Goal: Information Seeking & Learning: Learn about a topic

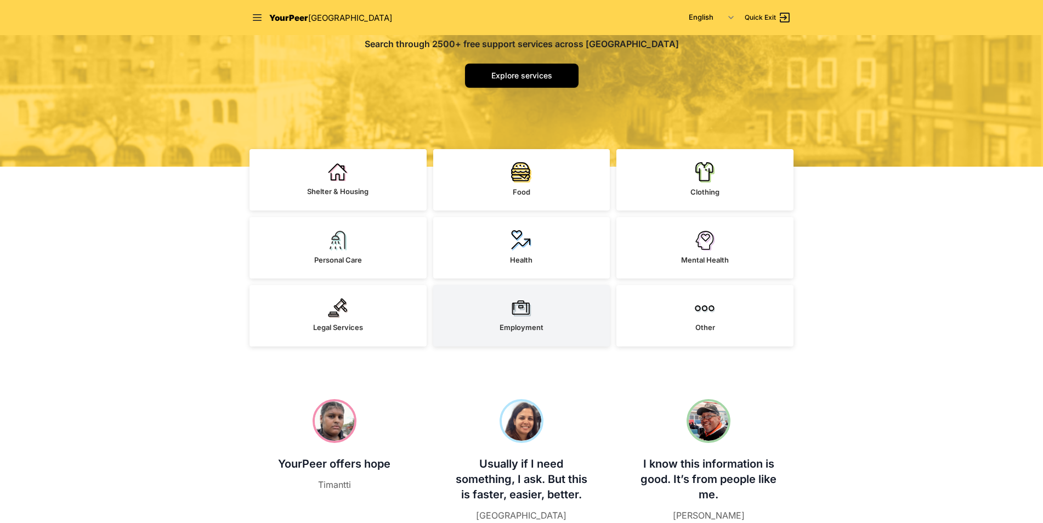
scroll to position [219, 0]
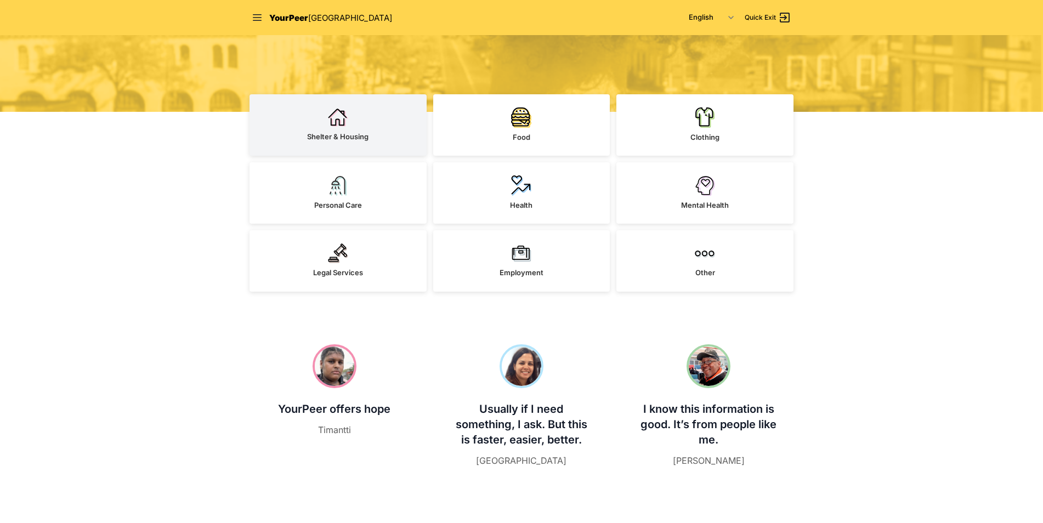
click at [349, 135] on span "Shelter & Housing" at bounding box center [337, 136] width 61 height 9
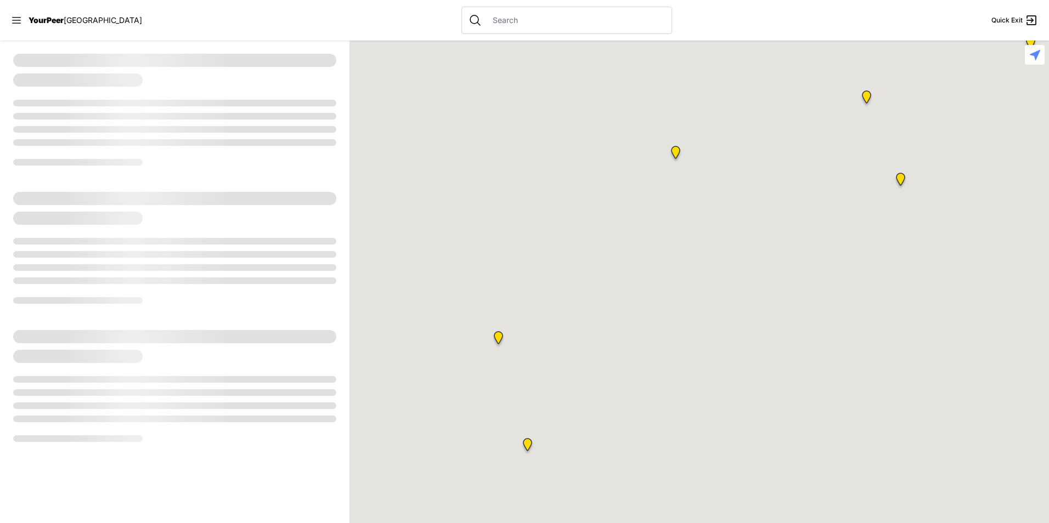
select select "recentlyUpdated"
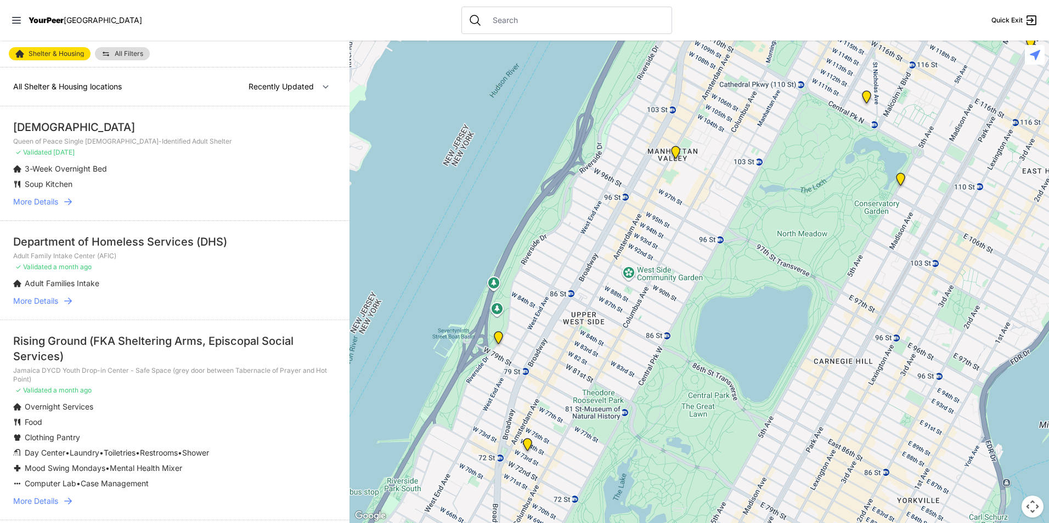
click at [132, 56] on span "All Filters" at bounding box center [129, 53] width 29 height 7
click at [122, 54] on div "Shelter & Housing All Filters All Shelter & Housing locations Nearby Recently U…" at bounding box center [174, 282] width 349 height 483
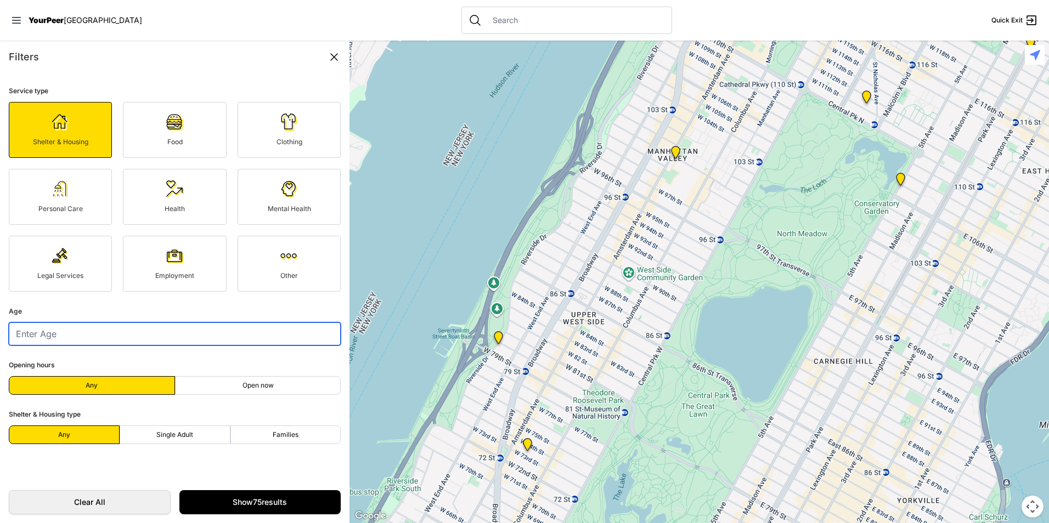
click at [177, 337] on input "number" at bounding box center [175, 333] width 332 height 23
click at [324, 335] on input "0" at bounding box center [175, 333] width 332 height 23
click at [322, 334] on input "0" at bounding box center [175, 333] width 332 height 23
click at [322, 329] on input "1" at bounding box center [175, 333] width 332 height 23
click at [322, 329] on input "2" at bounding box center [175, 333] width 332 height 23
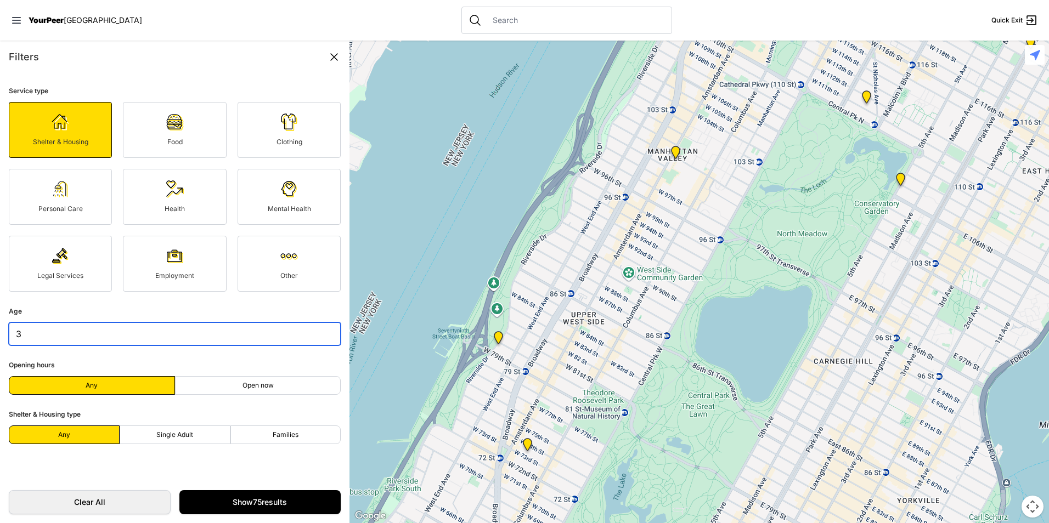
click at [324, 329] on input "3" at bounding box center [175, 333] width 332 height 23
click at [324, 329] on input "4" at bounding box center [175, 333] width 332 height 23
click at [324, 329] on input "5" at bounding box center [175, 333] width 332 height 23
click at [324, 329] on input "6" at bounding box center [175, 333] width 332 height 23
click at [324, 329] on input "7" at bounding box center [175, 333] width 332 height 23
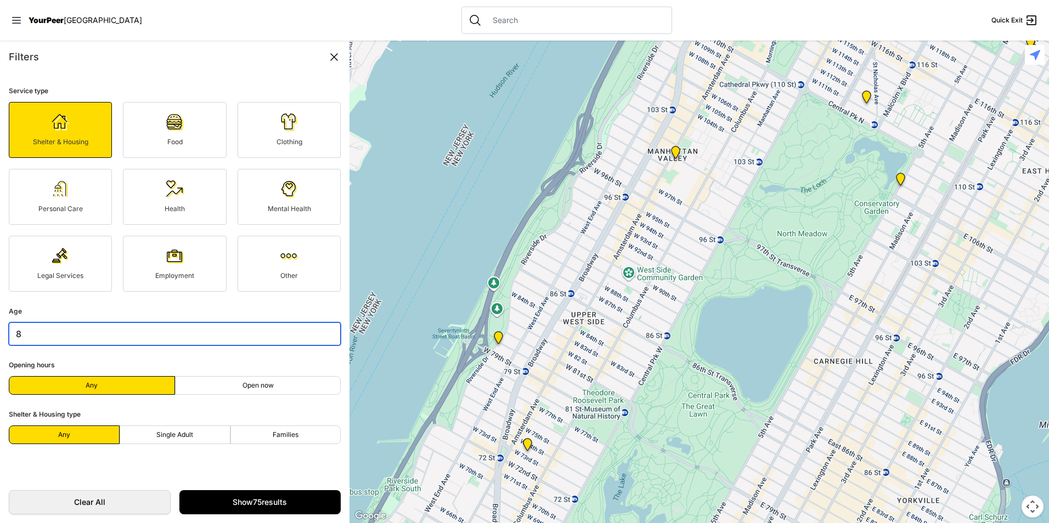
click at [324, 329] on input "8" at bounding box center [175, 333] width 332 height 23
click at [324, 329] on input "9" at bounding box center [175, 333] width 332 height 23
click at [324, 329] on input "10" at bounding box center [175, 333] width 332 height 23
click at [324, 329] on input "11" at bounding box center [175, 333] width 332 height 23
click at [324, 329] on input "12" at bounding box center [175, 333] width 332 height 23
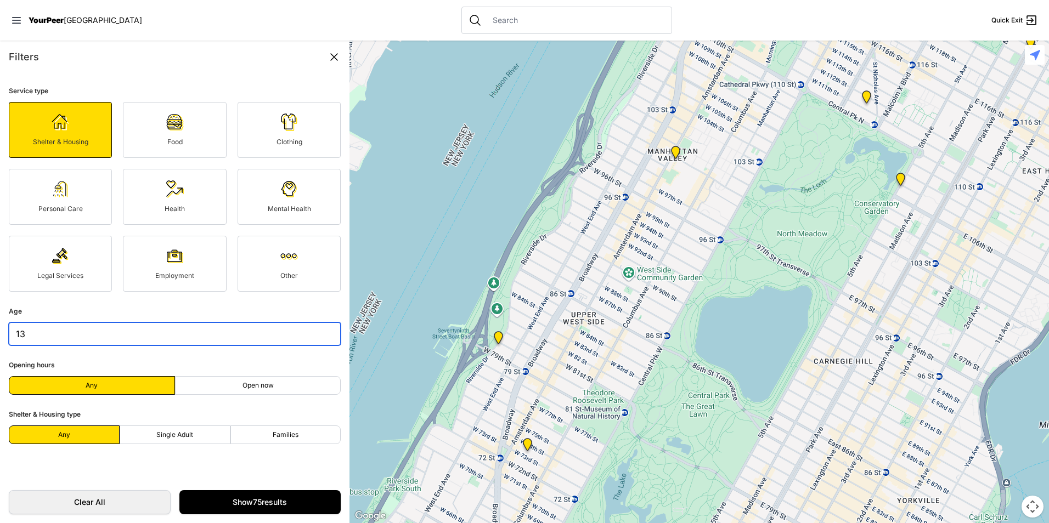
click at [324, 329] on input "13" at bounding box center [175, 333] width 332 height 23
click at [324, 329] on input "14" at bounding box center [175, 333] width 332 height 23
click at [324, 329] on input "15" at bounding box center [175, 333] width 332 height 23
click at [324, 329] on input "16" at bounding box center [175, 333] width 332 height 23
type input "17"
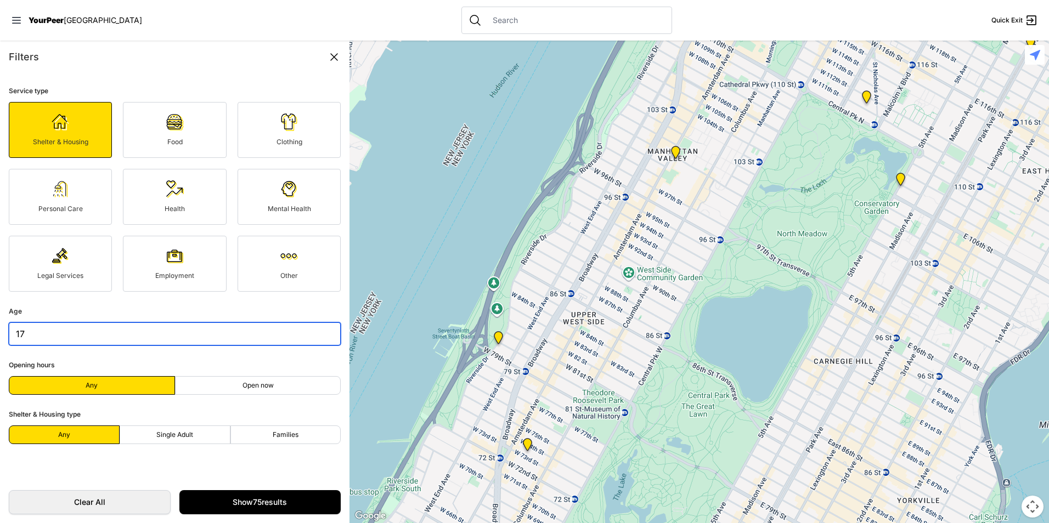
click at [324, 329] on input "17" at bounding box center [175, 333] width 332 height 23
click at [251, 501] on link "Show 75 results" at bounding box center [260, 502] width 162 height 24
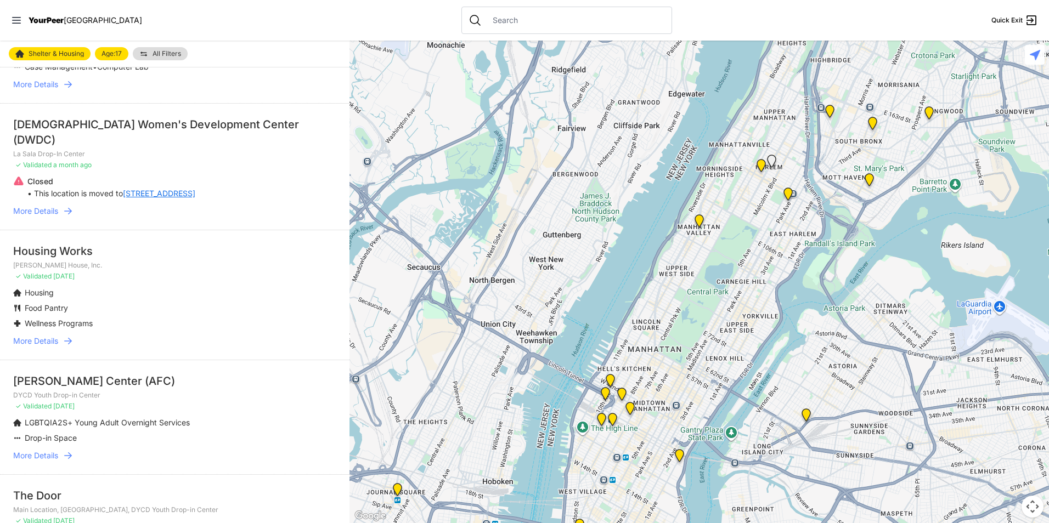
scroll to position [329, 0]
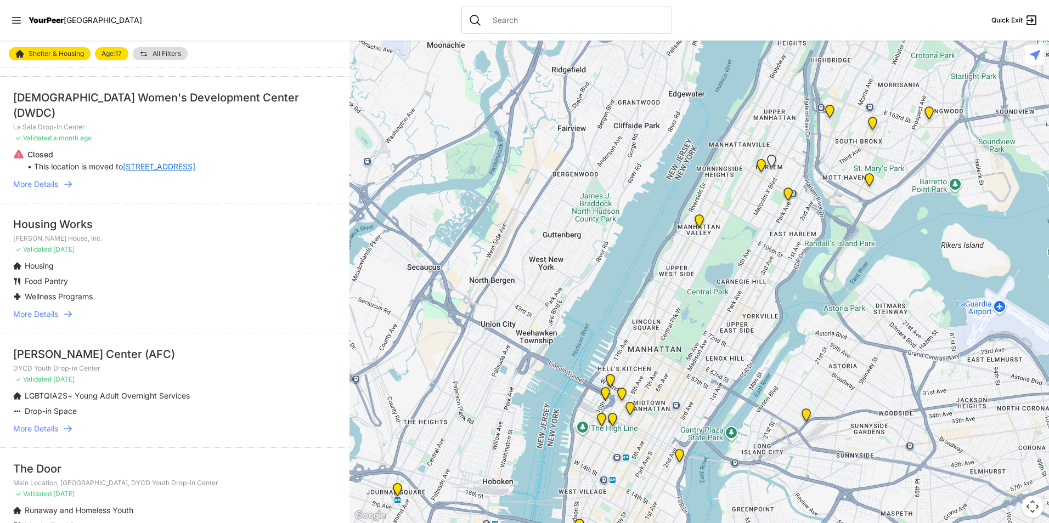
click at [55, 309] on span "More Details" at bounding box center [35, 314] width 45 height 11
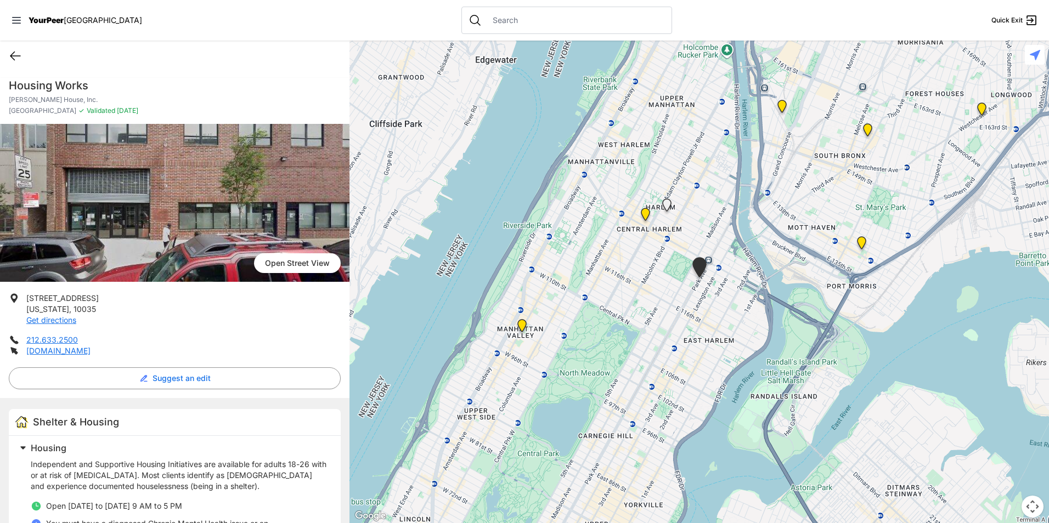
click at [12, 56] on icon at bounding box center [15, 56] width 10 height 8
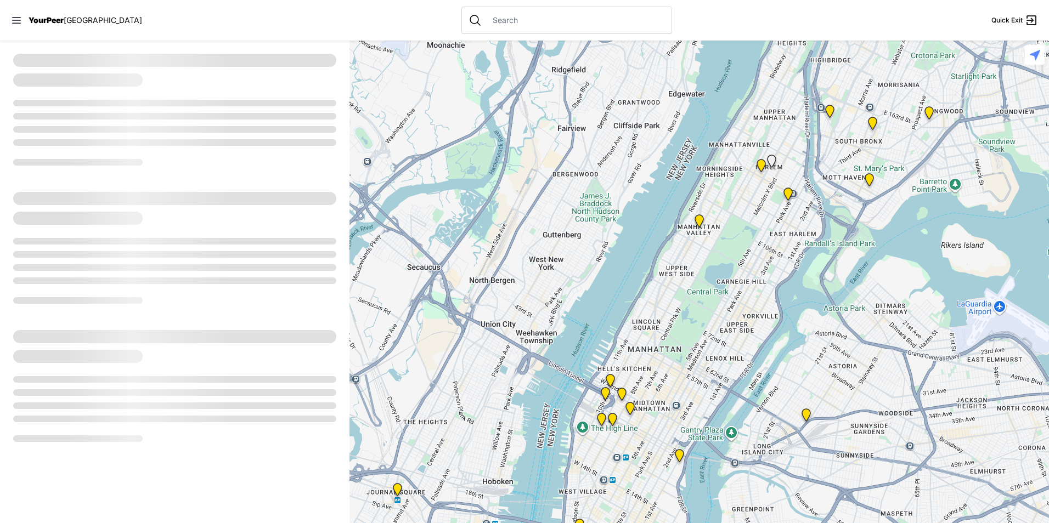
select select "recentlyUpdated"
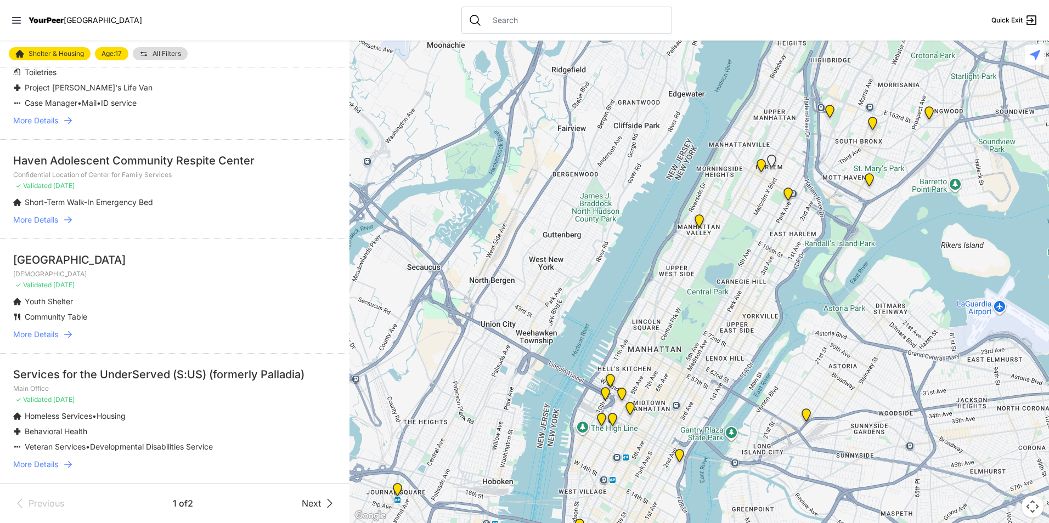
scroll to position [2579, 0]
click at [314, 499] on link "Next" at bounding box center [319, 503] width 35 height 13
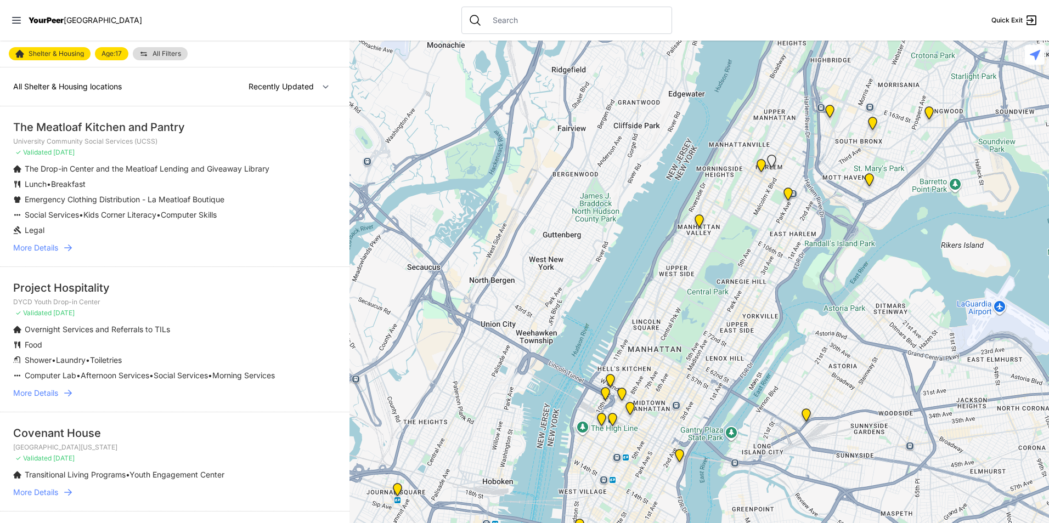
select select "recentlyUpdated"
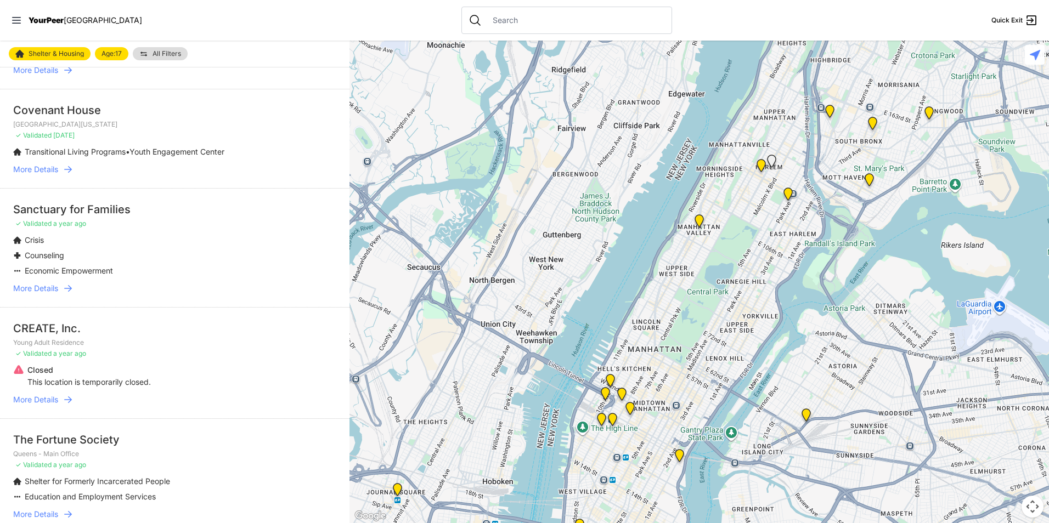
scroll to position [294, 0]
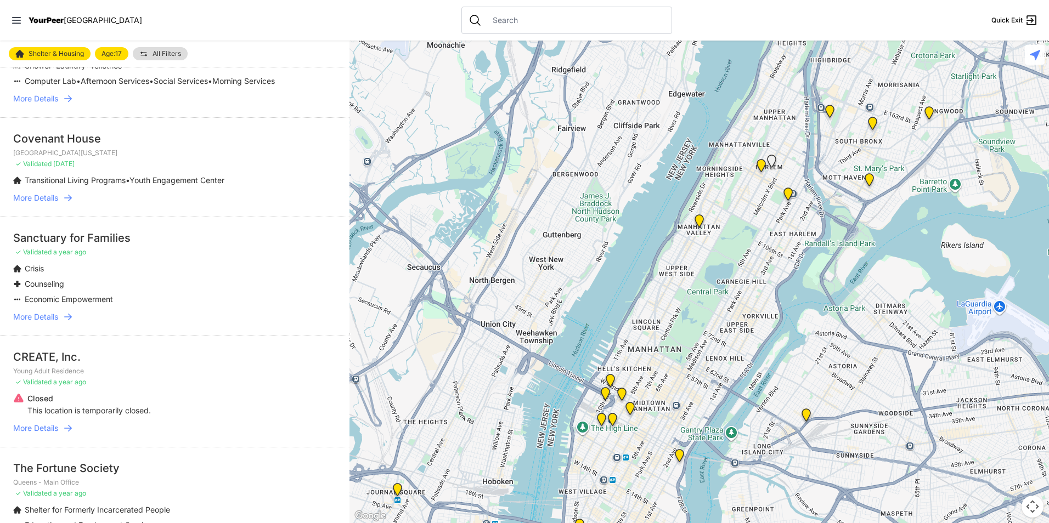
click at [45, 322] on span "More Details" at bounding box center [35, 316] width 45 height 11
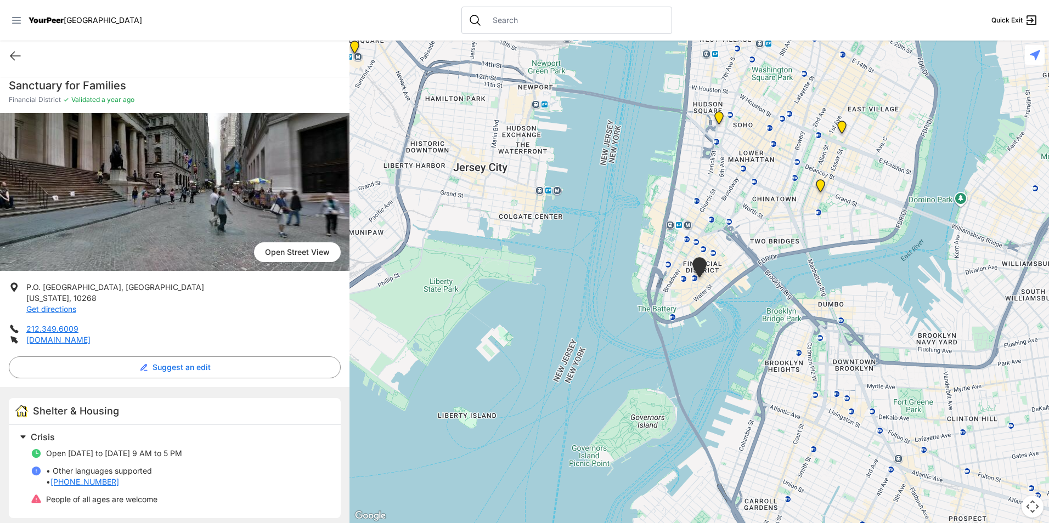
click at [20, 22] on icon at bounding box center [16, 20] width 11 height 11
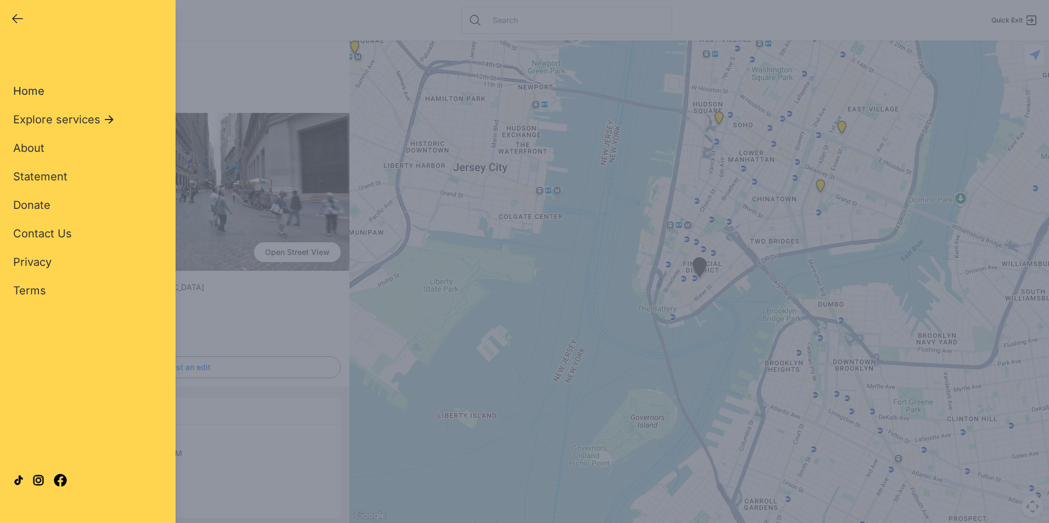
click at [38, 89] on span "Home" at bounding box center [28, 90] width 31 height 13
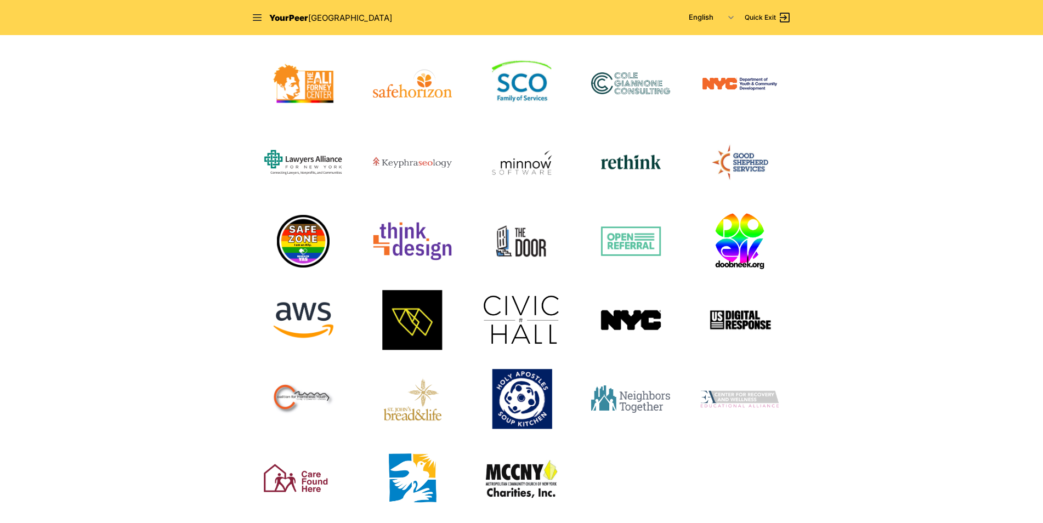
scroll to position [877, 0]
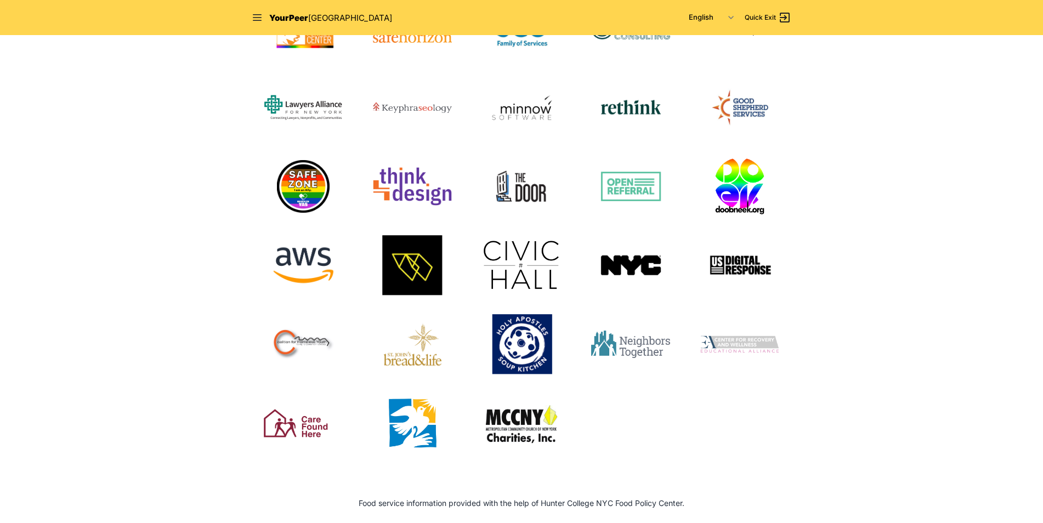
click at [420, 185] on img at bounding box center [412, 186] width 79 height 79
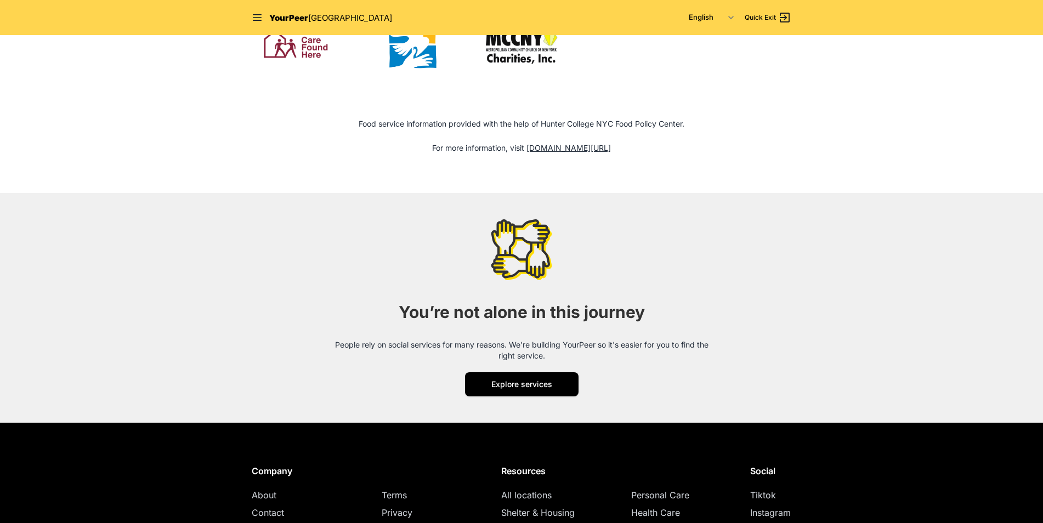
scroll to position [1261, 0]
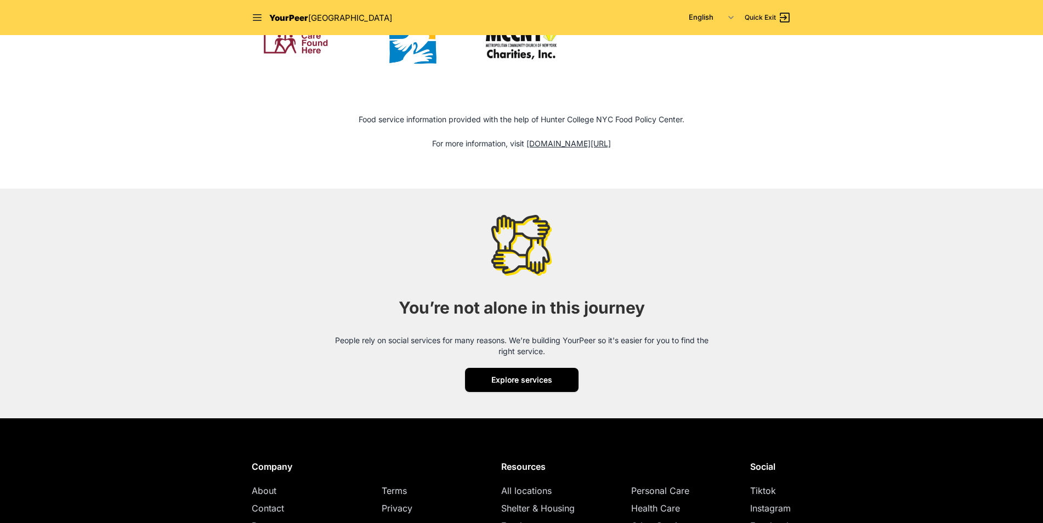
click at [534, 384] on span "Explore services" at bounding box center [521, 379] width 61 height 9
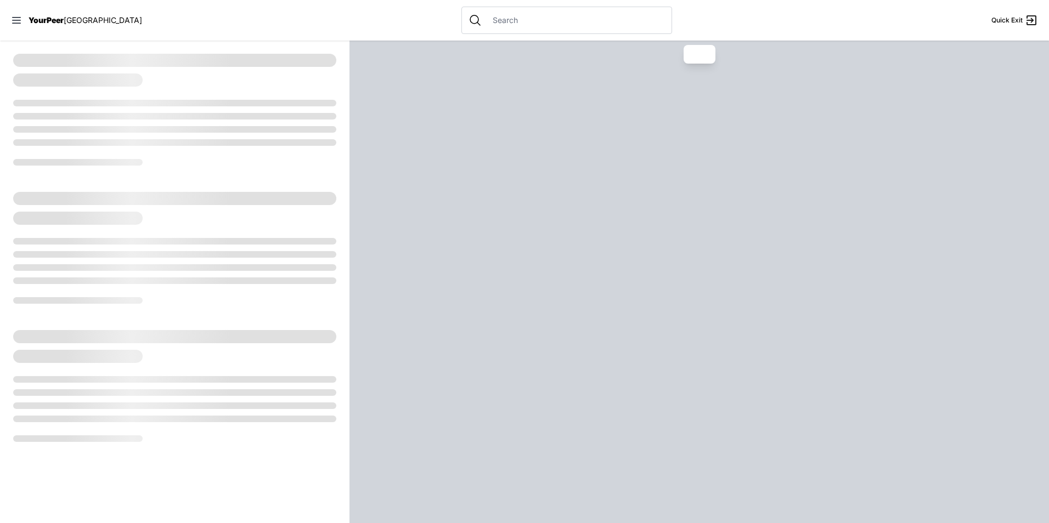
select select "recentlyUpdated"
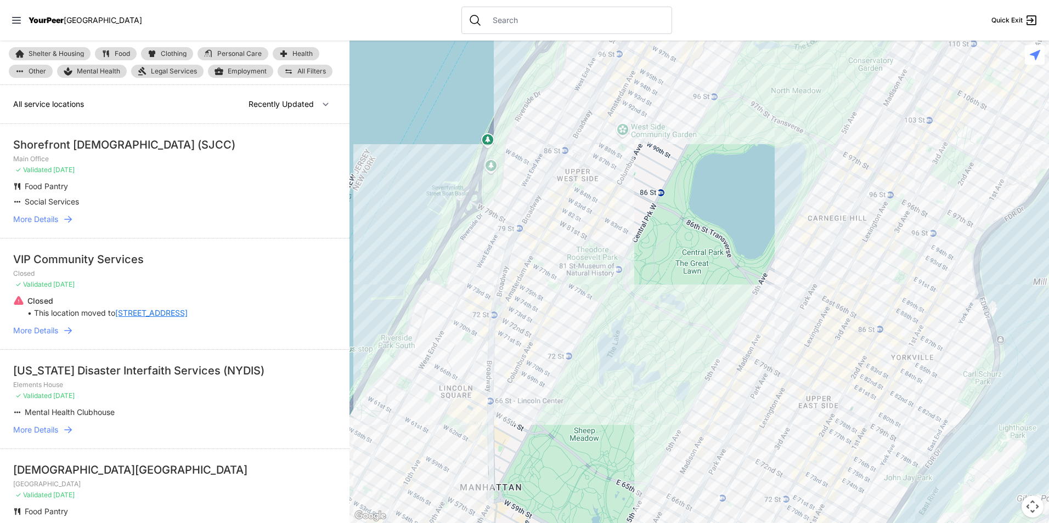
click at [40, 49] on link "Shelter & Housing" at bounding box center [50, 53] width 82 height 13
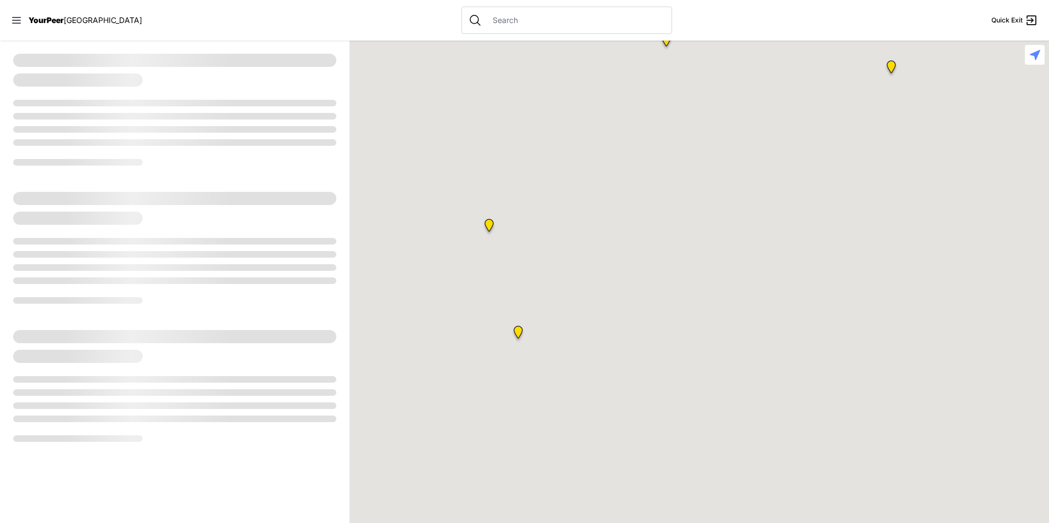
select select "recentlyUpdated"
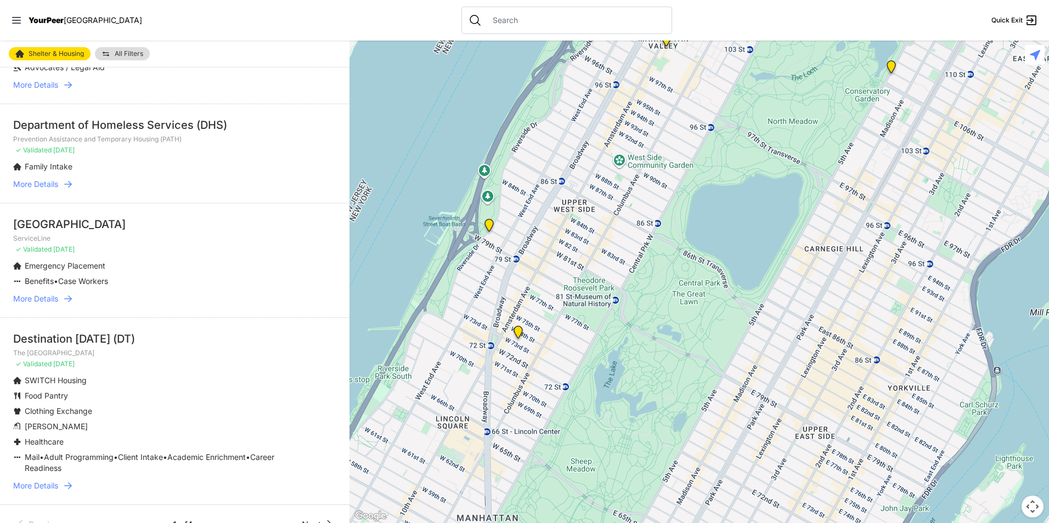
scroll to position [2666, 0]
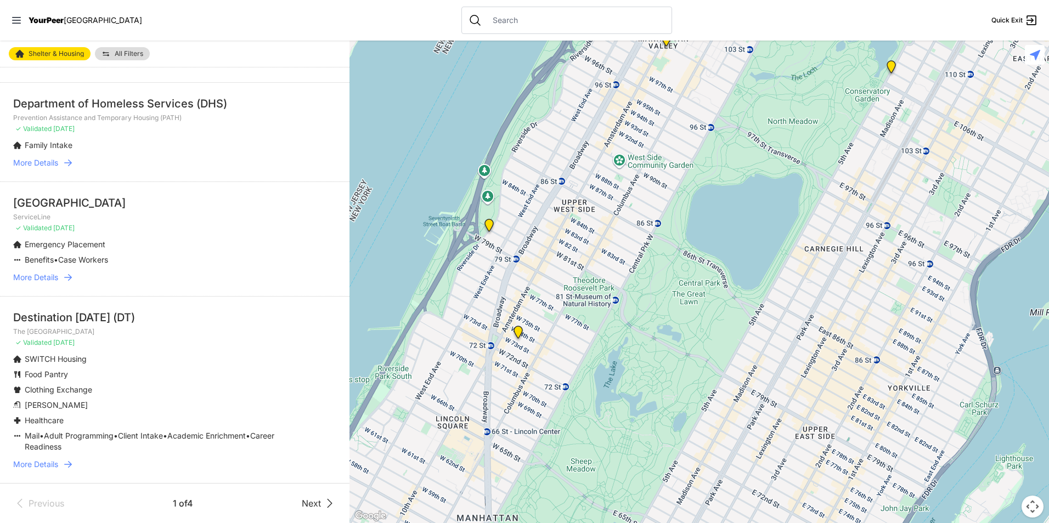
click at [44, 465] on span "More Details" at bounding box center [35, 464] width 45 height 11
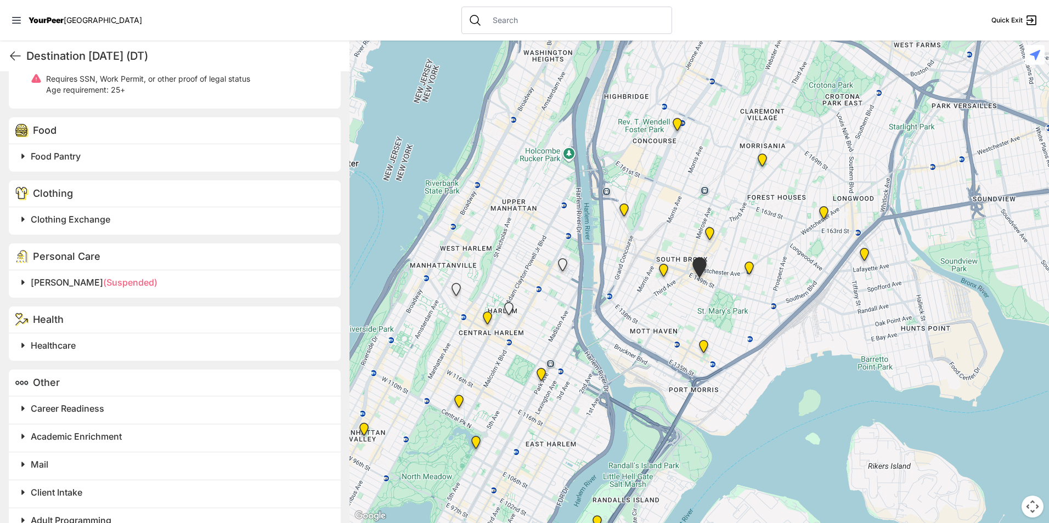
scroll to position [530, 0]
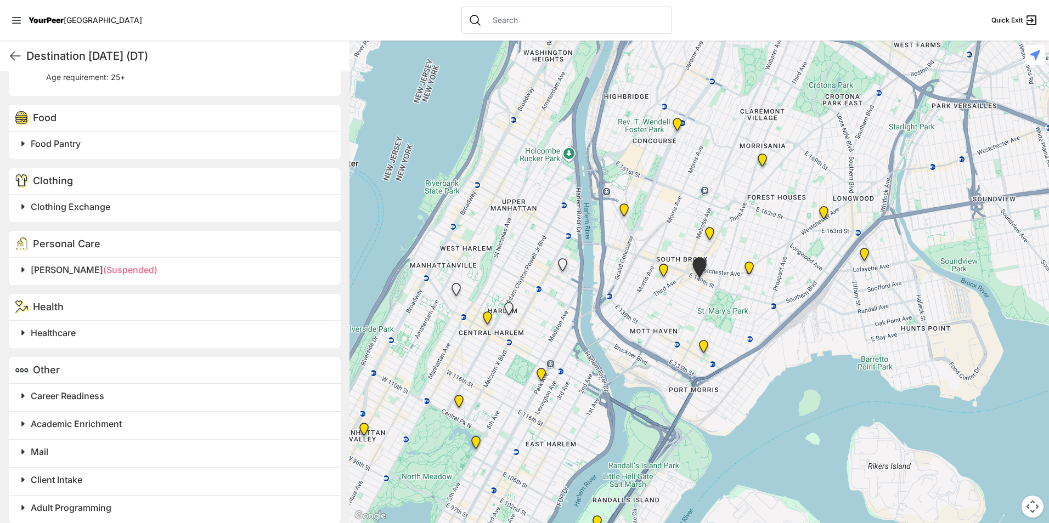
click at [108, 502] on span "Adult Programming" at bounding box center [71, 507] width 81 height 11
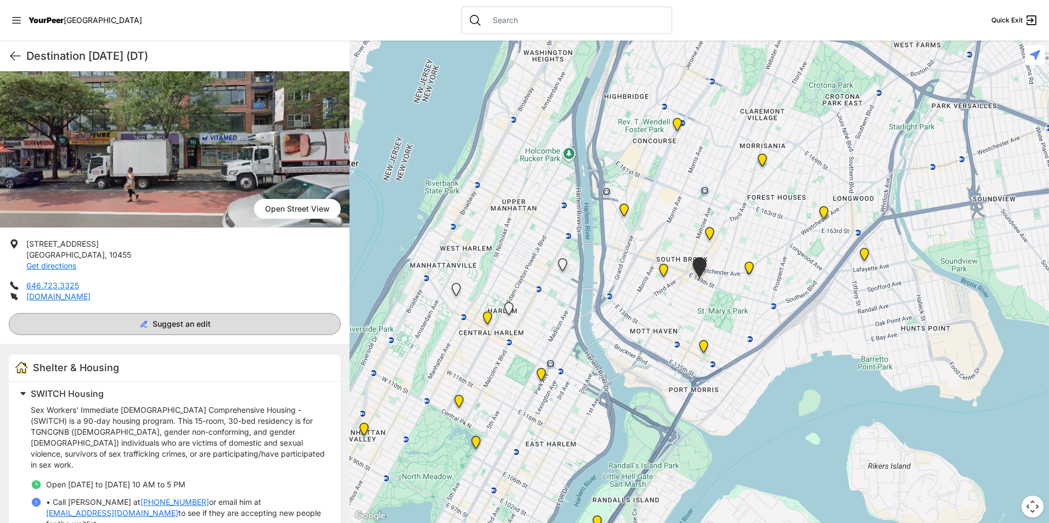
scroll to position [27, 0]
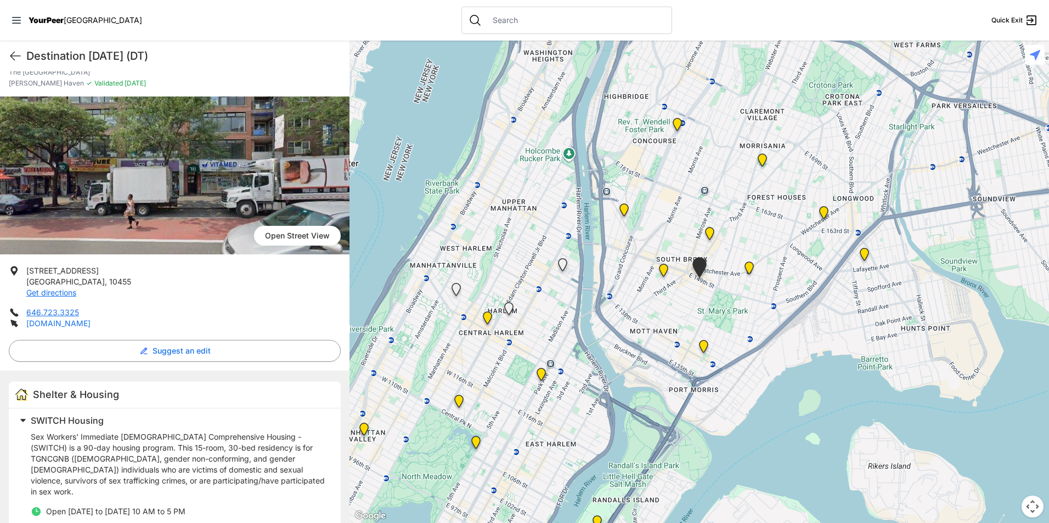
click at [56, 325] on link "[DOMAIN_NAME]" at bounding box center [58, 323] width 64 height 9
click at [13, 60] on icon at bounding box center [15, 55] width 13 height 13
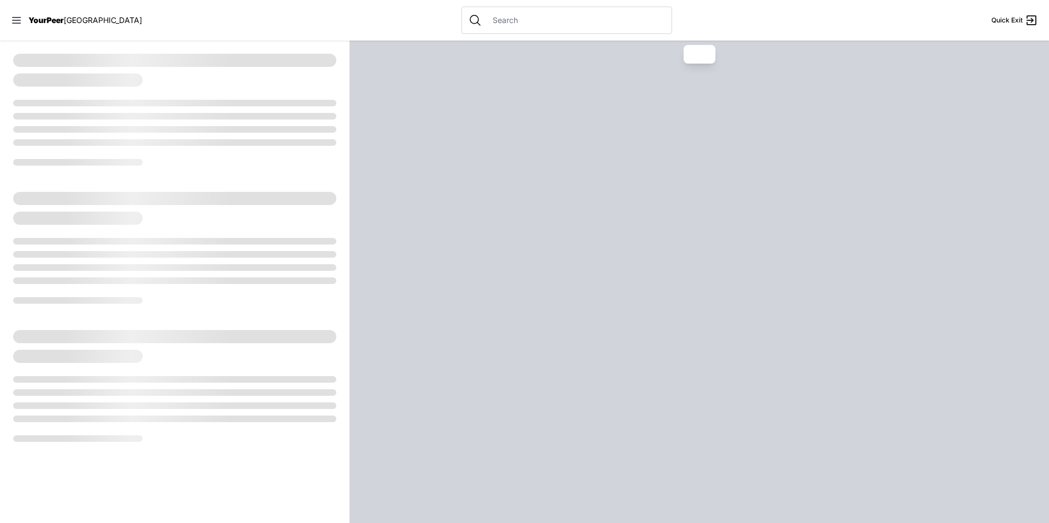
select select "recentlyUpdated"
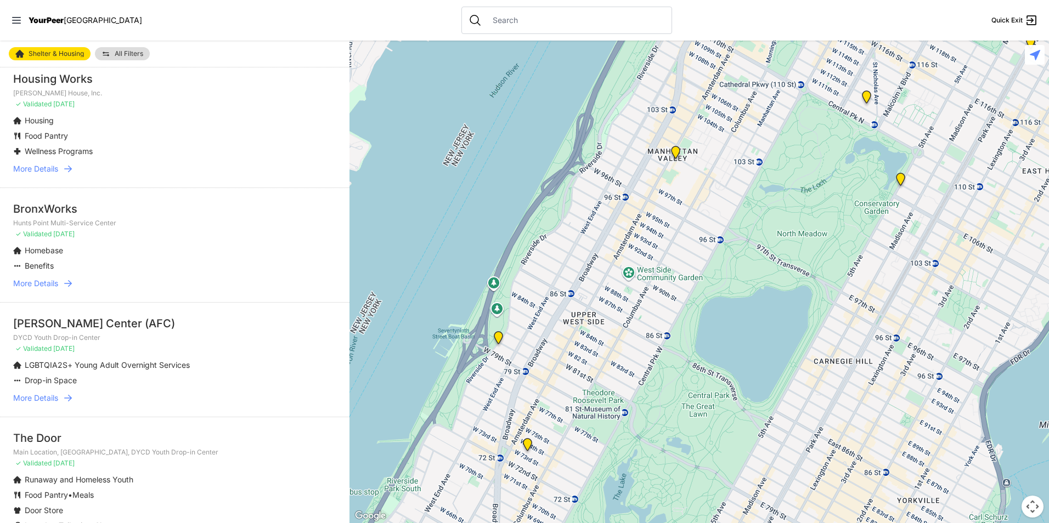
scroll to position [713, 0]
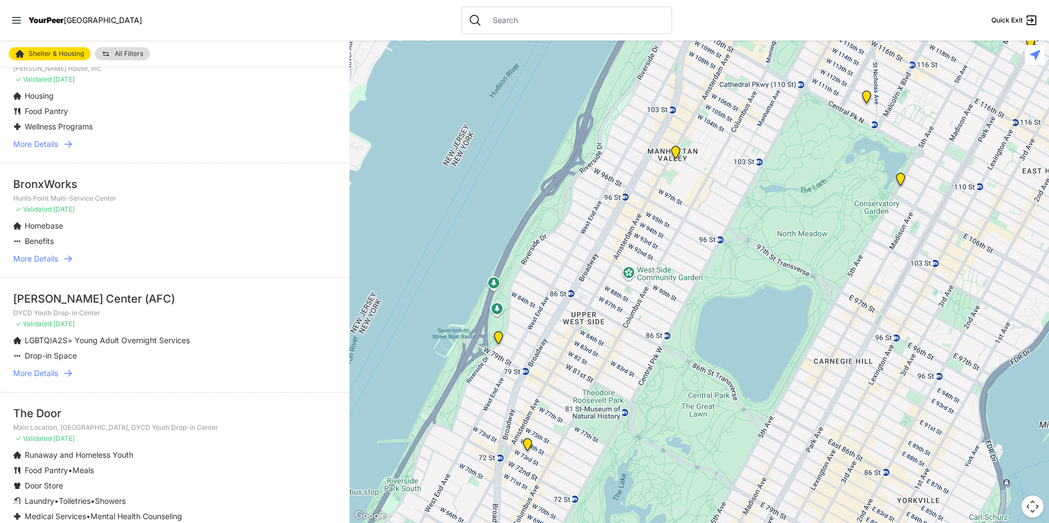
click at [37, 253] on span "More Details" at bounding box center [35, 258] width 45 height 11
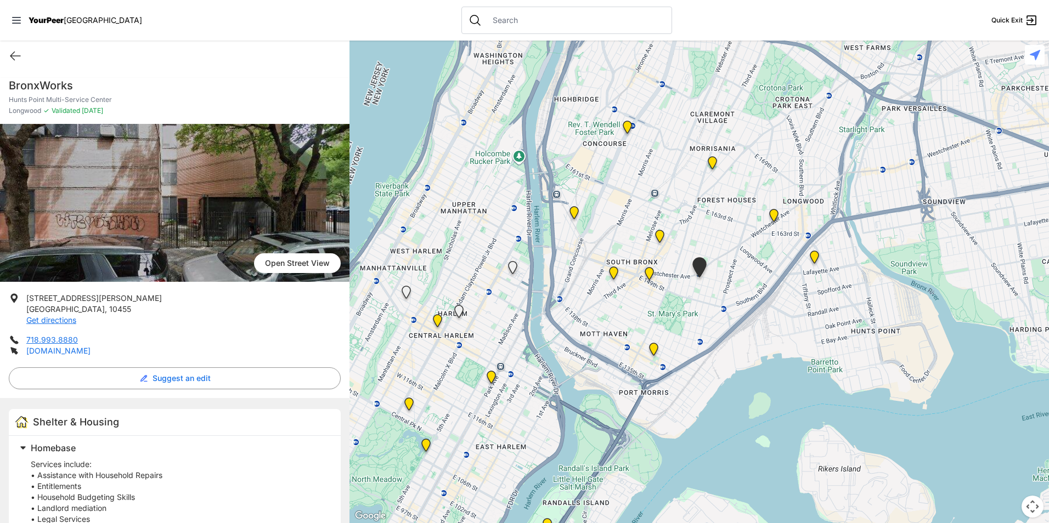
click at [48, 352] on link "[DOMAIN_NAME]" at bounding box center [58, 350] width 64 height 9
select select "recentlyUpdated"
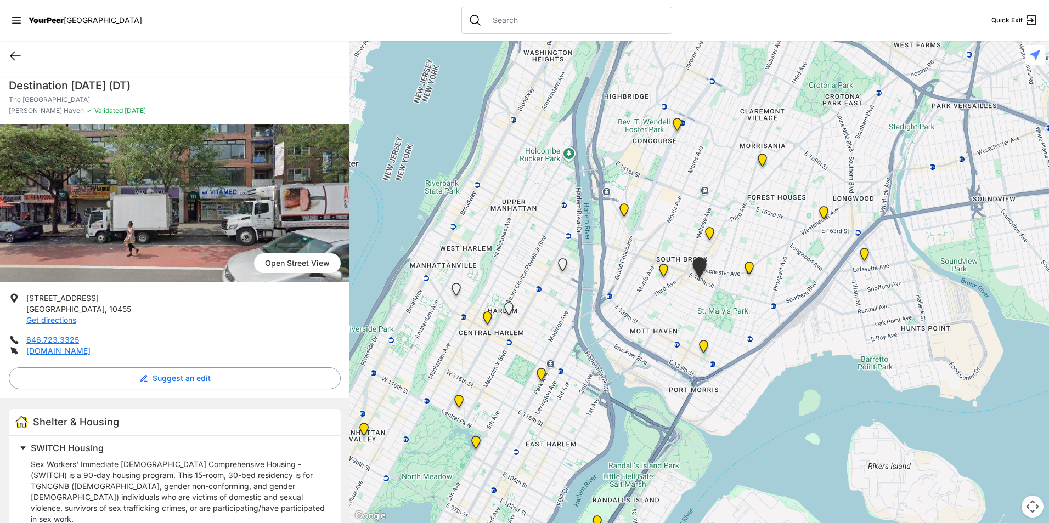
click at [11, 61] on icon at bounding box center [15, 55] width 13 height 13
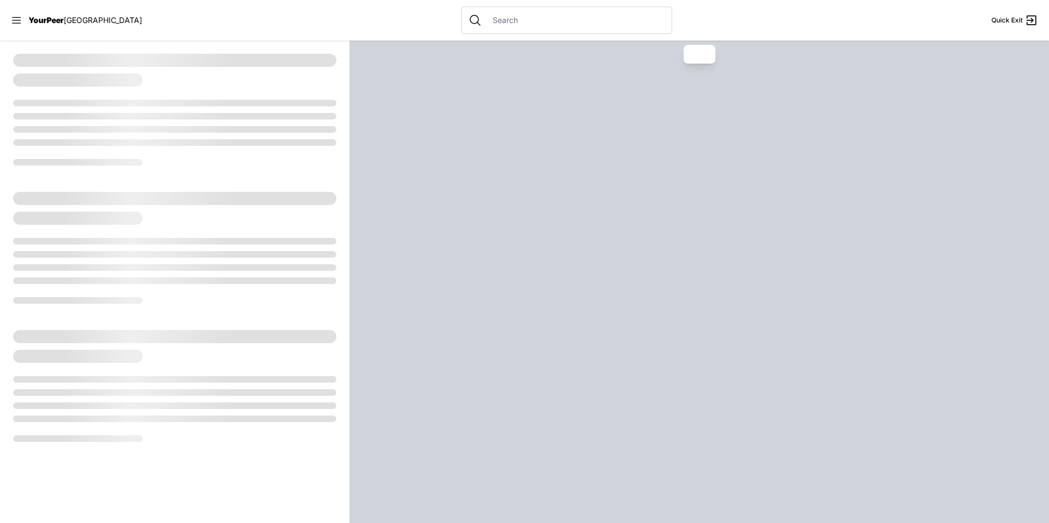
click at [11, 58] on div at bounding box center [174, 110] width 349 height 138
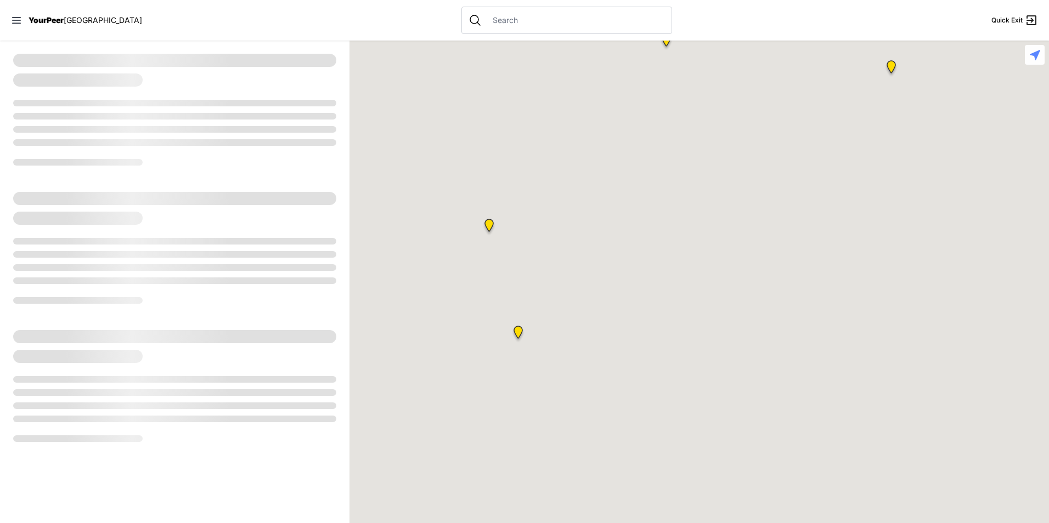
select select "recentlyUpdated"
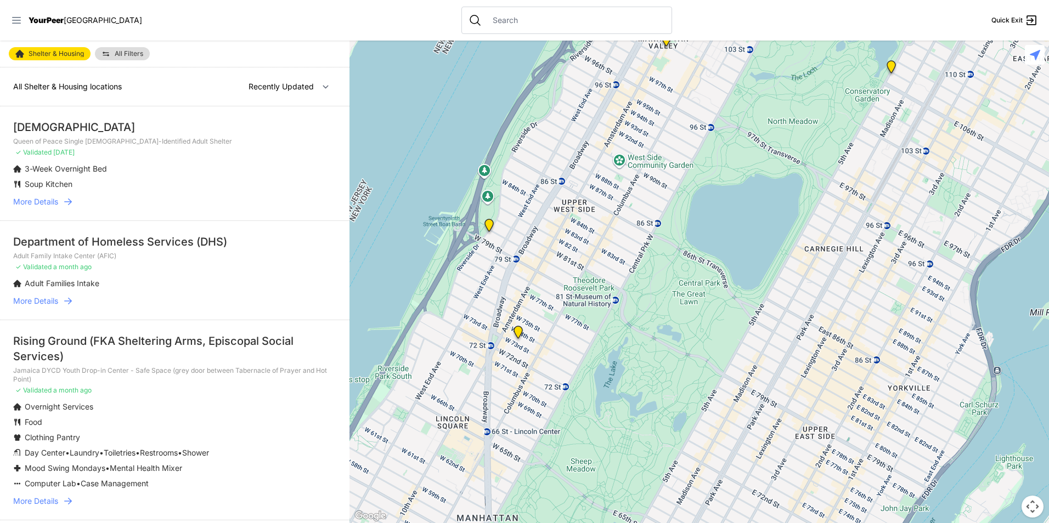
click at [14, 21] on icon at bounding box center [16, 20] width 11 height 11
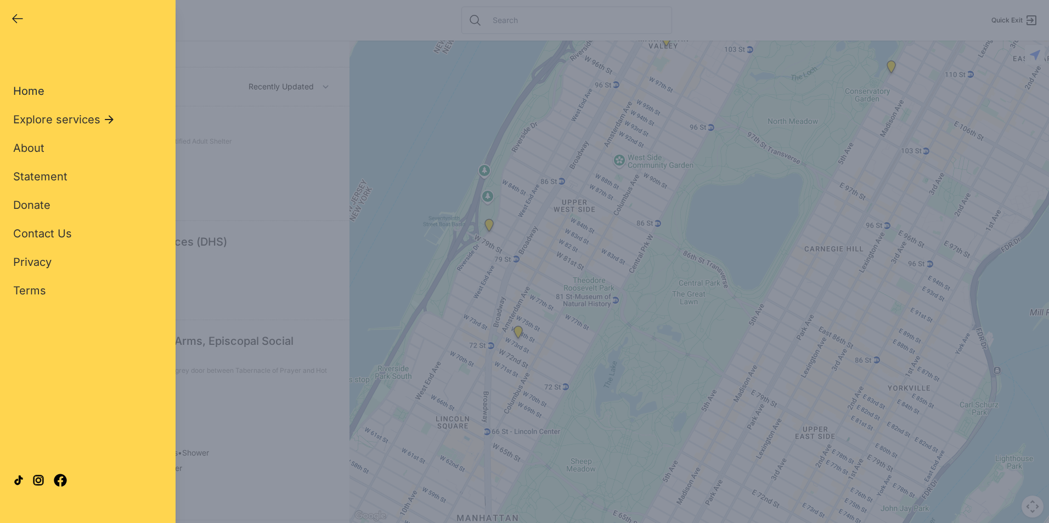
click at [42, 89] on span "Home" at bounding box center [28, 90] width 31 height 13
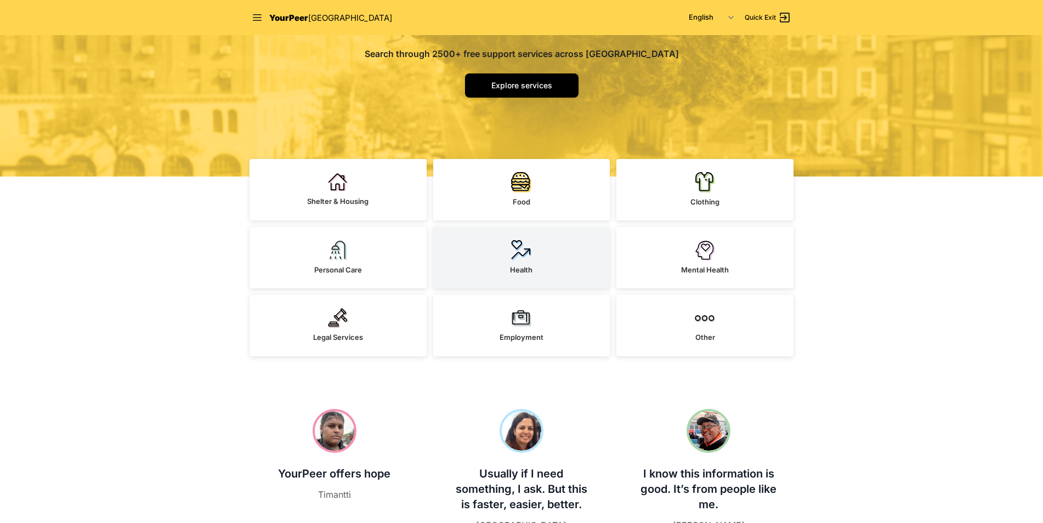
scroll to position [165, 0]
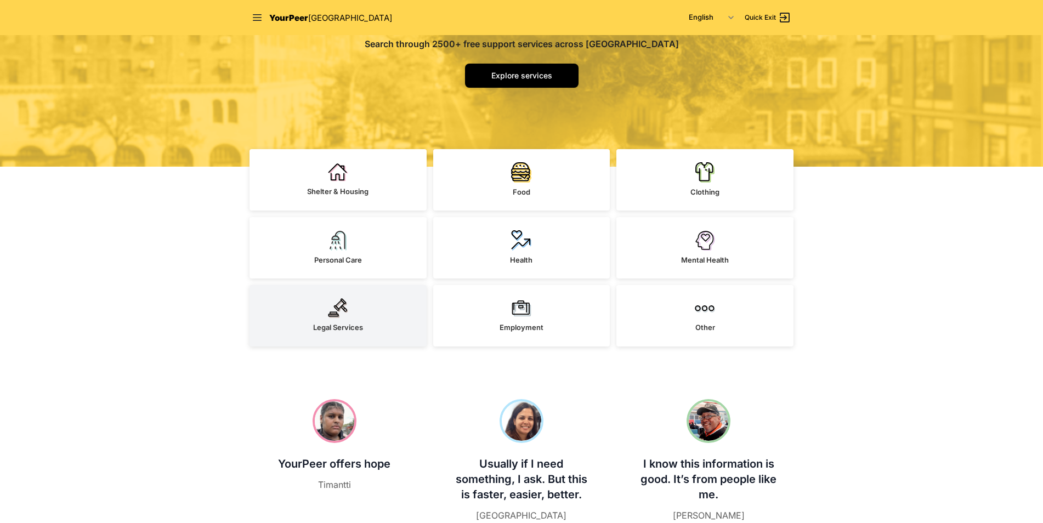
click at [372, 320] on link "Legal Services" at bounding box center [338, 315] width 177 height 61
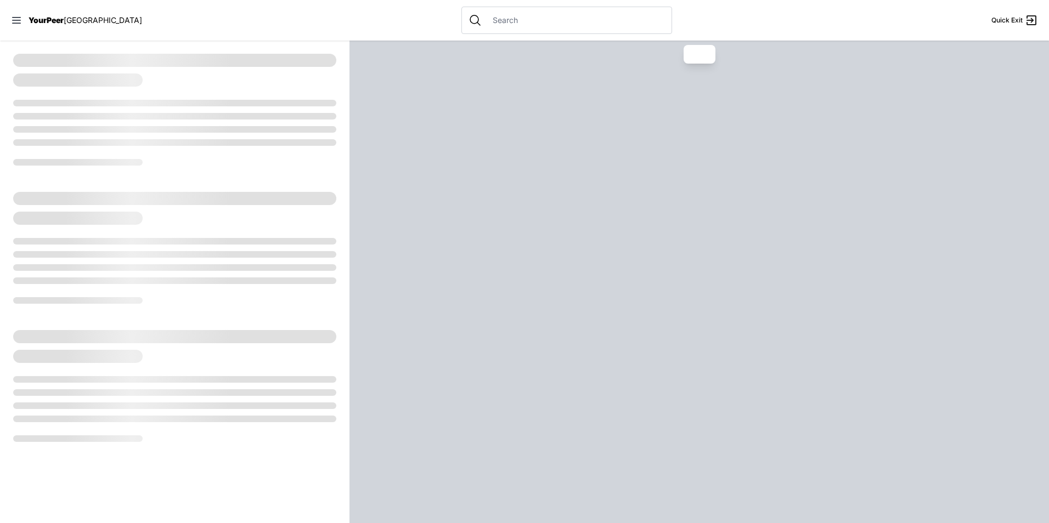
select select "recentlyUpdated"
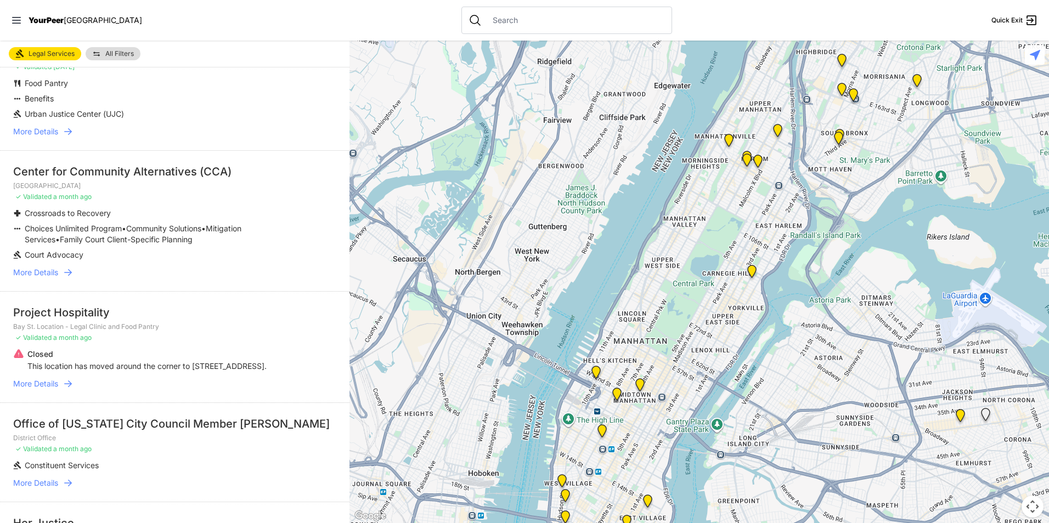
scroll to position [110, 0]
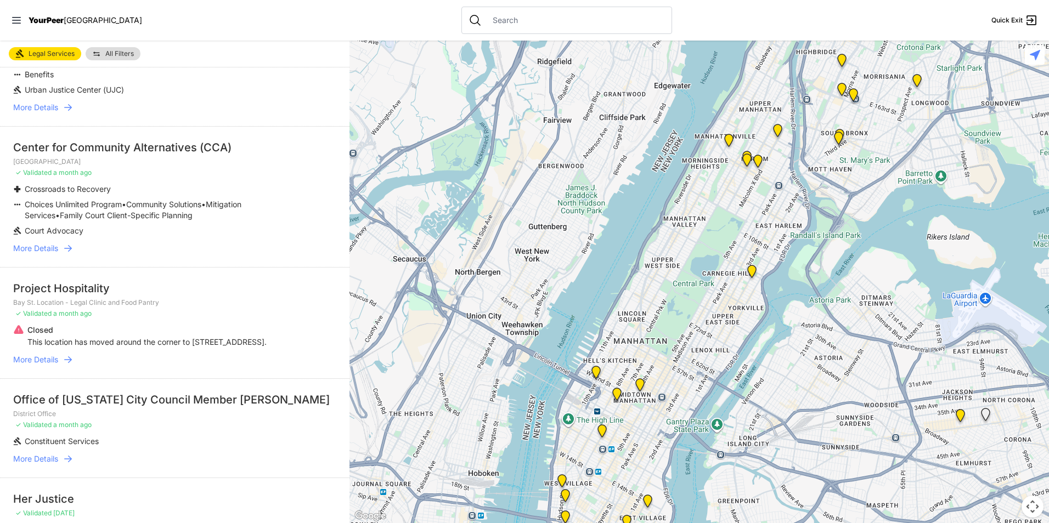
click at [38, 250] on span "More Details" at bounding box center [35, 248] width 45 height 11
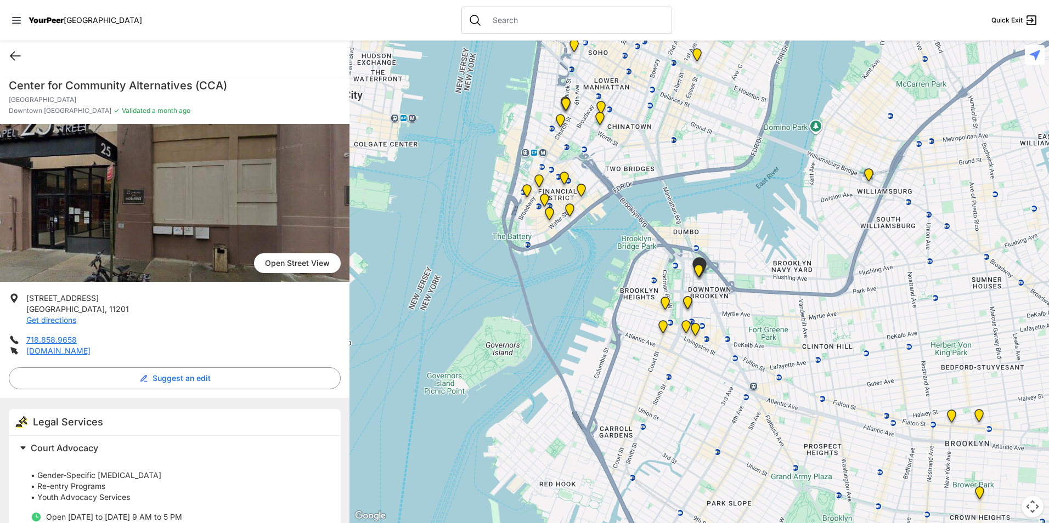
click at [11, 58] on icon at bounding box center [15, 55] width 13 height 13
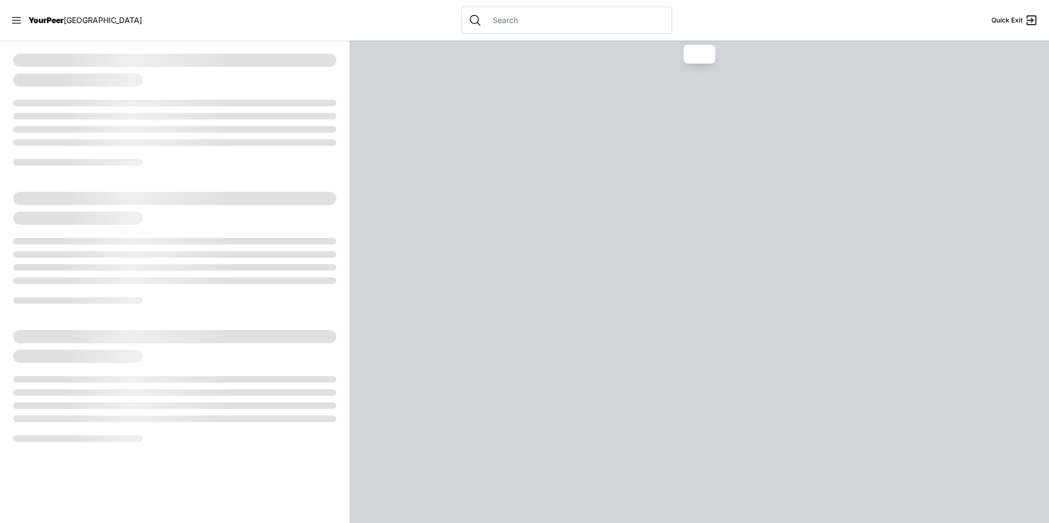
select select "recentlyUpdated"
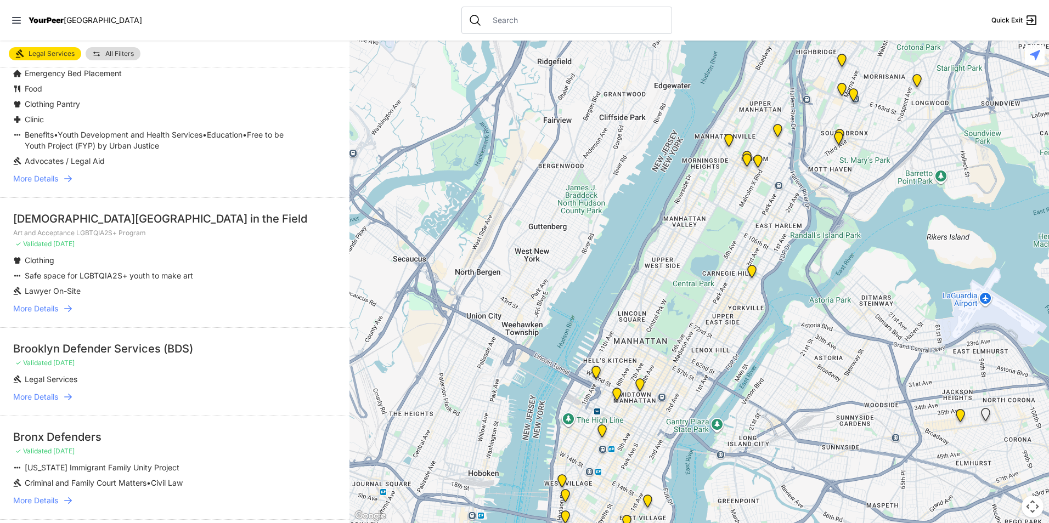
scroll to position [2185, 0]
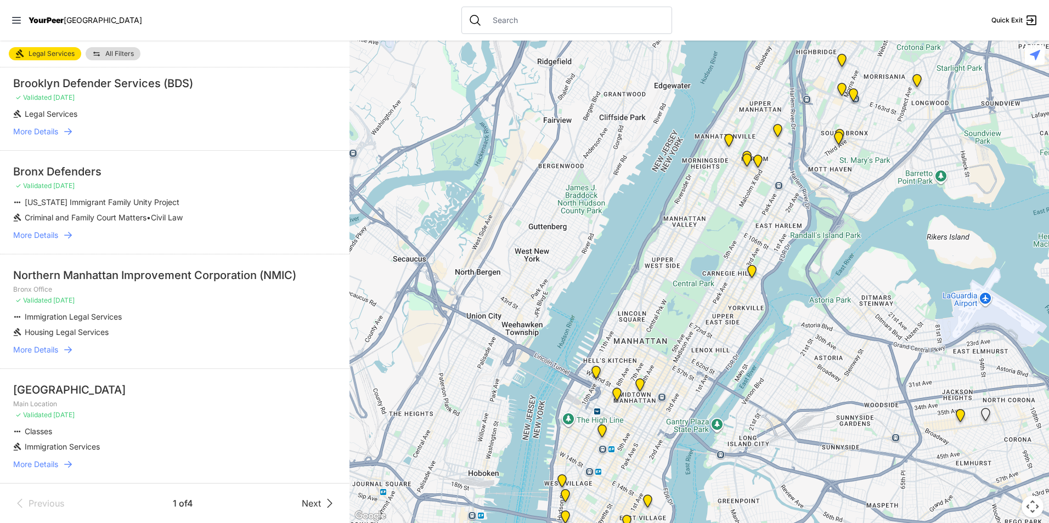
click at [302, 501] on span "Next" at bounding box center [311, 503] width 19 height 13
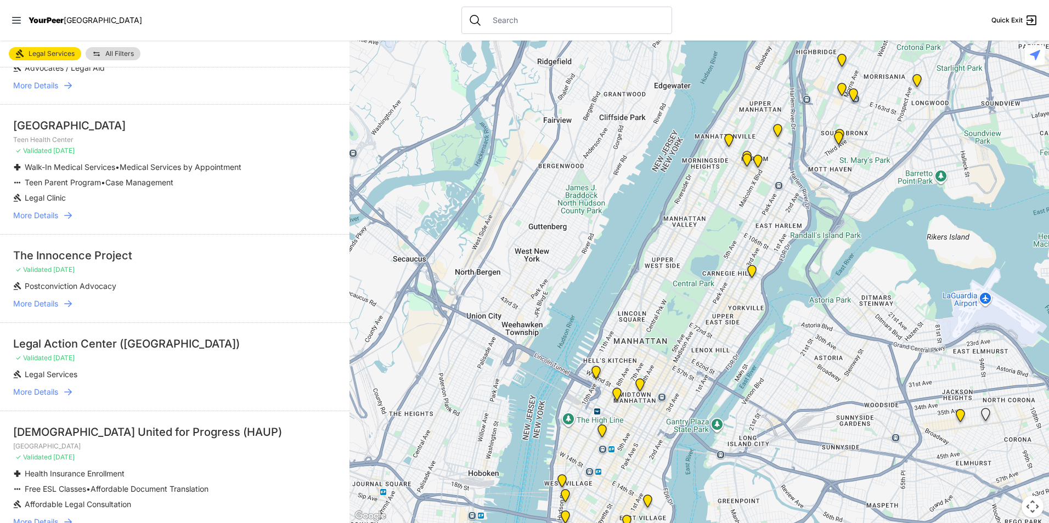
scroll to position [823, 0]
